Goal: Task Accomplishment & Management: Manage account settings

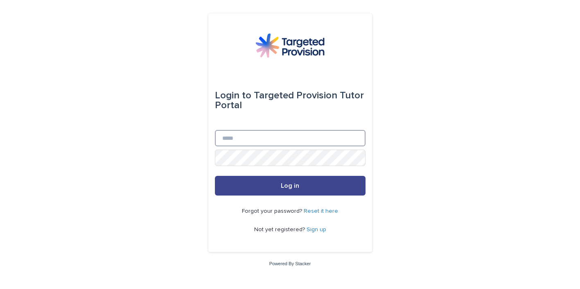
type input "**********"
click at [286, 184] on span "Log in" at bounding box center [290, 185] width 18 height 7
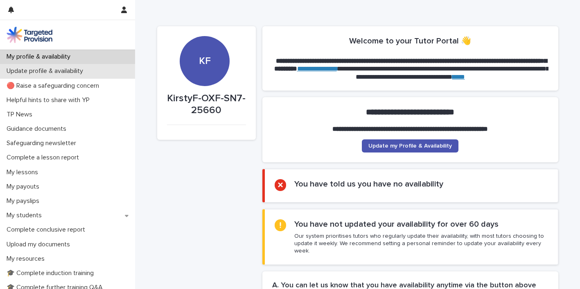
click at [66, 73] on p "Update profile & availability" at bounding box center [46, 71] width 86 height 8
